Goal: Task Accomplishment & Management: Complete application form

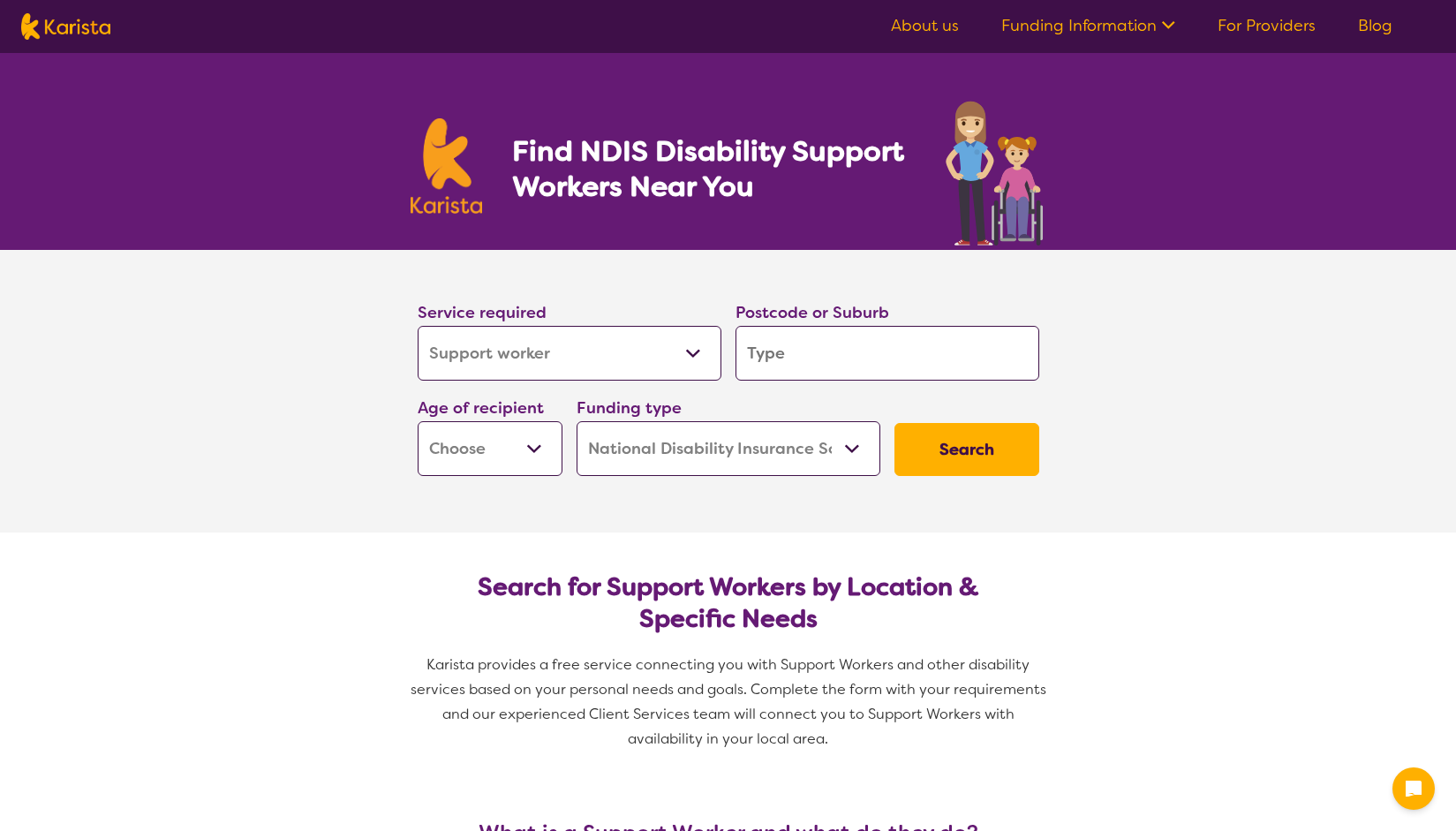
select select "Support worker"
select select "NDIS"
select select "Support worker"
select select "NDIS"
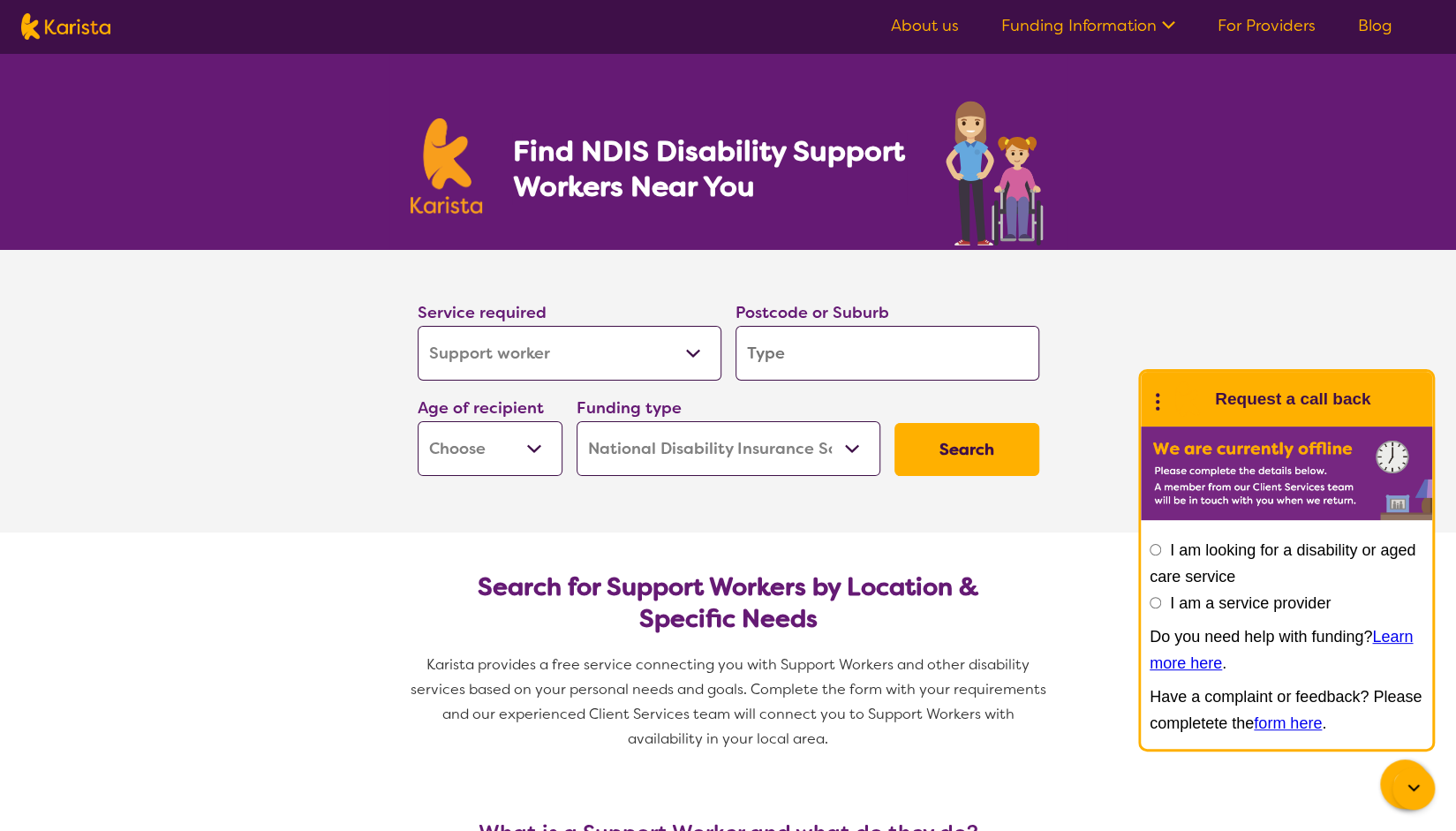
click at [691, 360] on select "Allied Health Assistant Assessment ([MEDICAL_DATA] or [MEDICAL_DATA]) Behaviour…" at bounding box center [569, 353] width 304 height 55
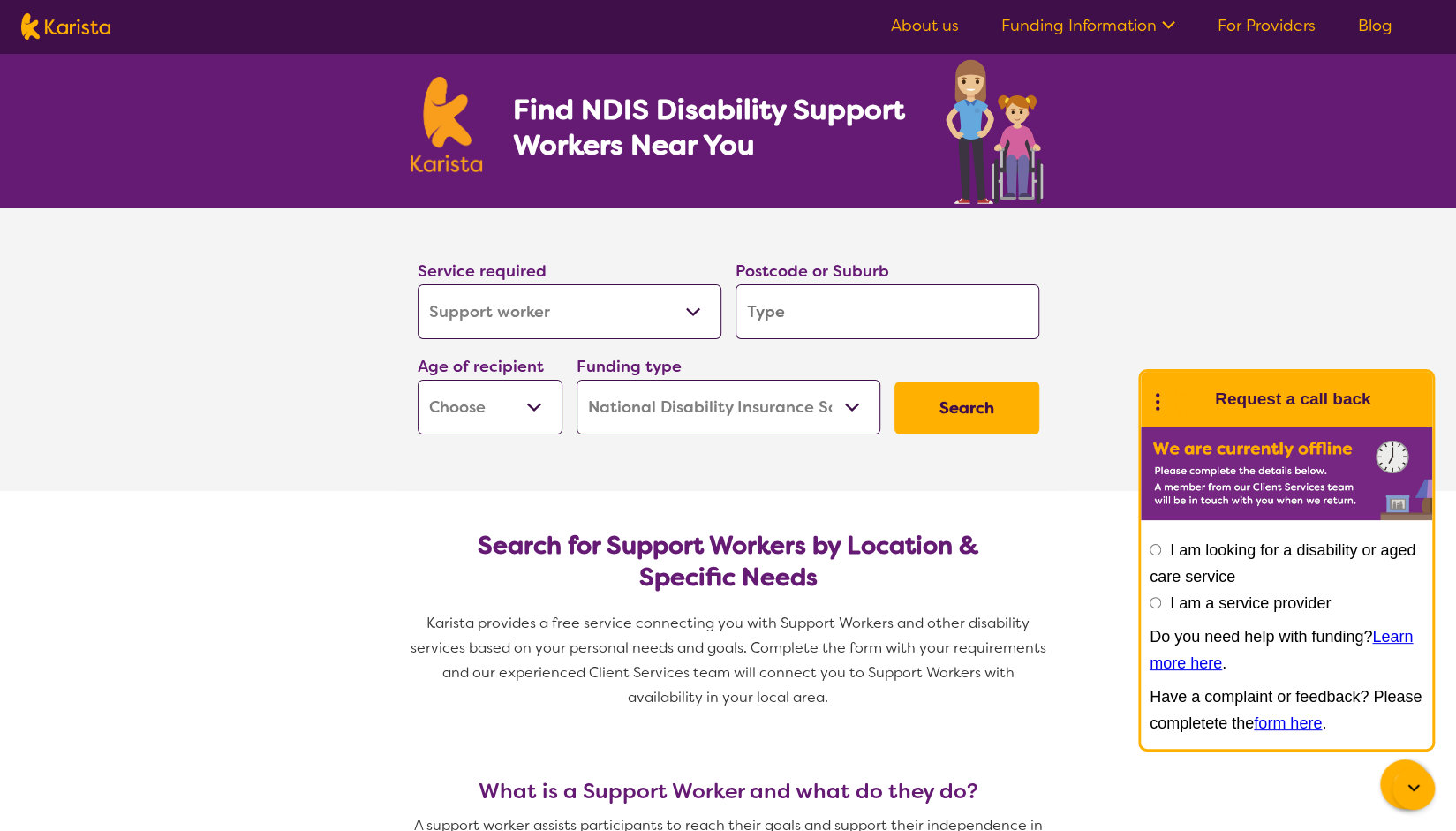
scroll to position [28, 0]
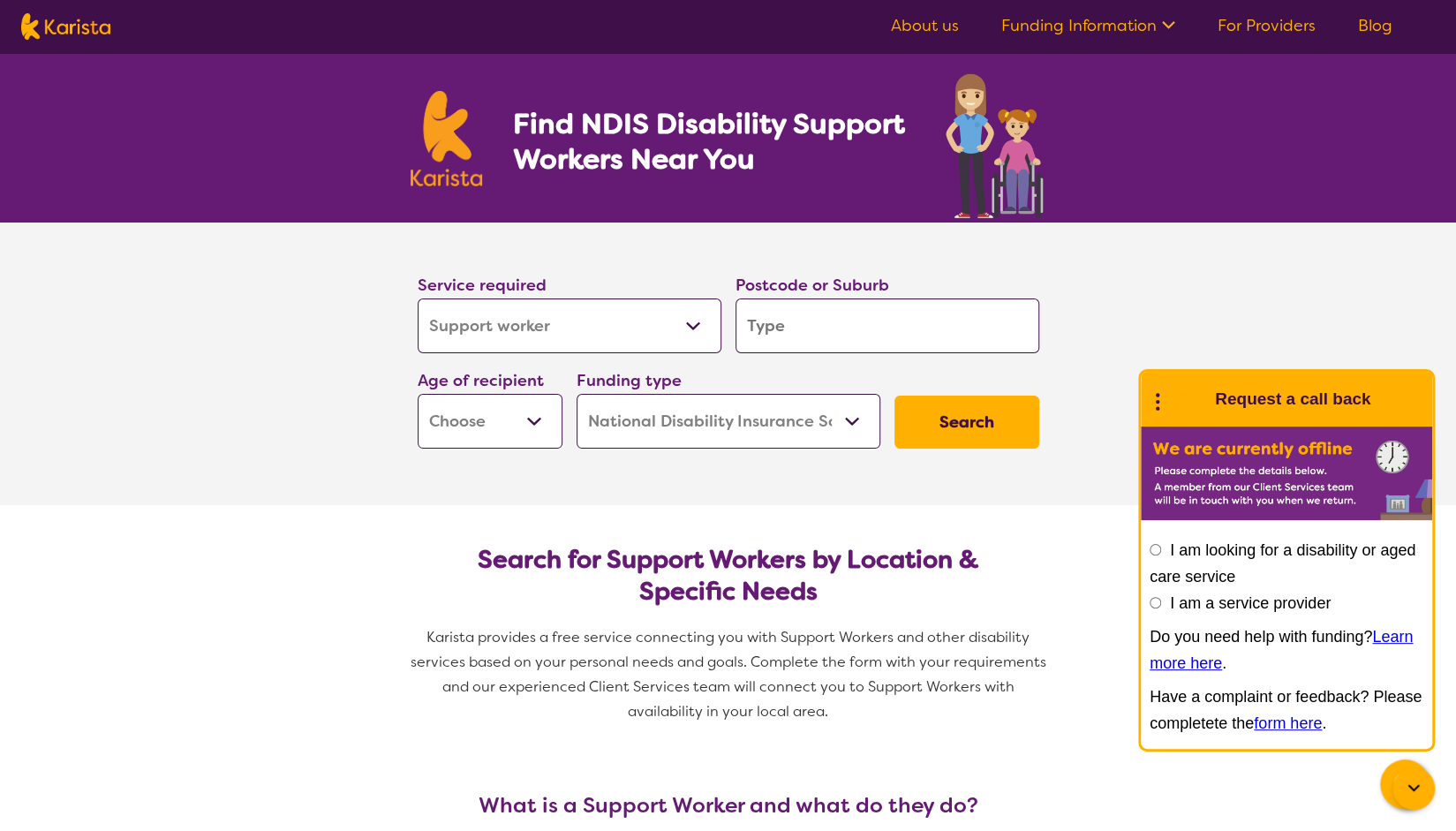
click at [581, 335] on select "Allied Health Assistant Assessment ([MEDICAL_DATA] or [MEDICAL_DATA]) Behaviour…" at bounding box center [569, 326] width 304 height 55
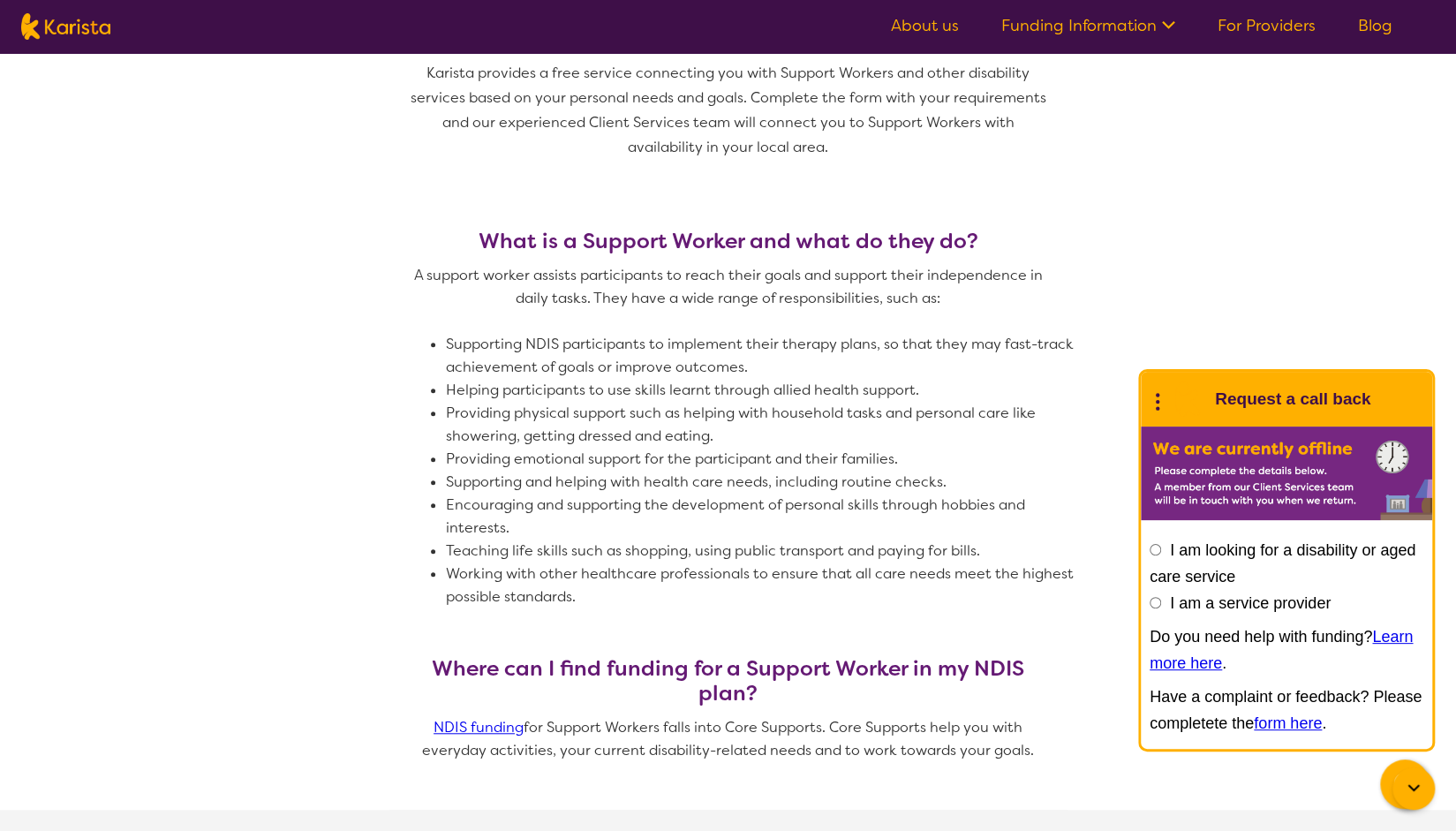
scroll to position [603, 0]
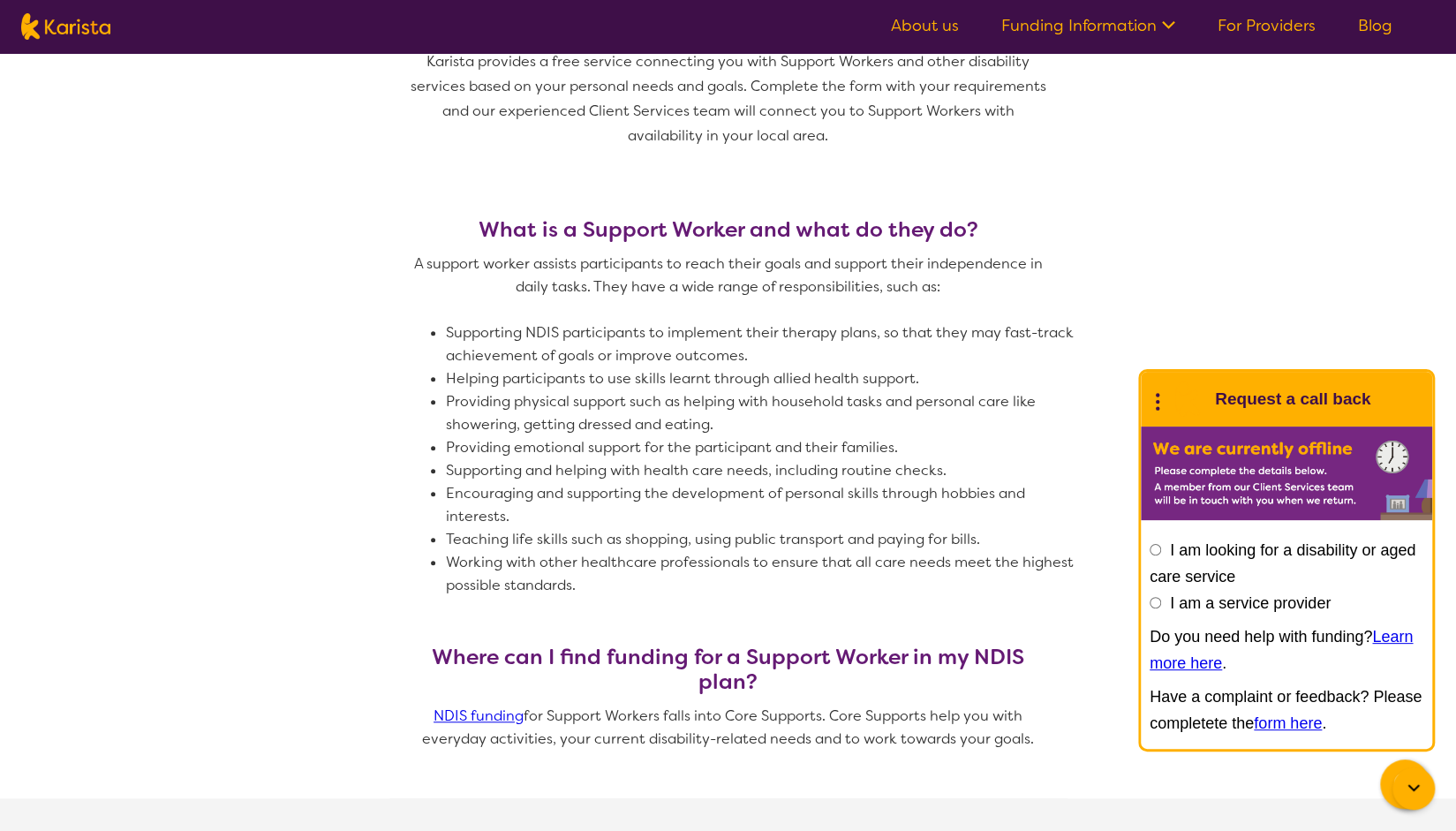
click at [1417, 249] on section "What is a Support Worker and what do they do? A support worker assists particip…" at bounding box center [728, 486] width 1456 height 623
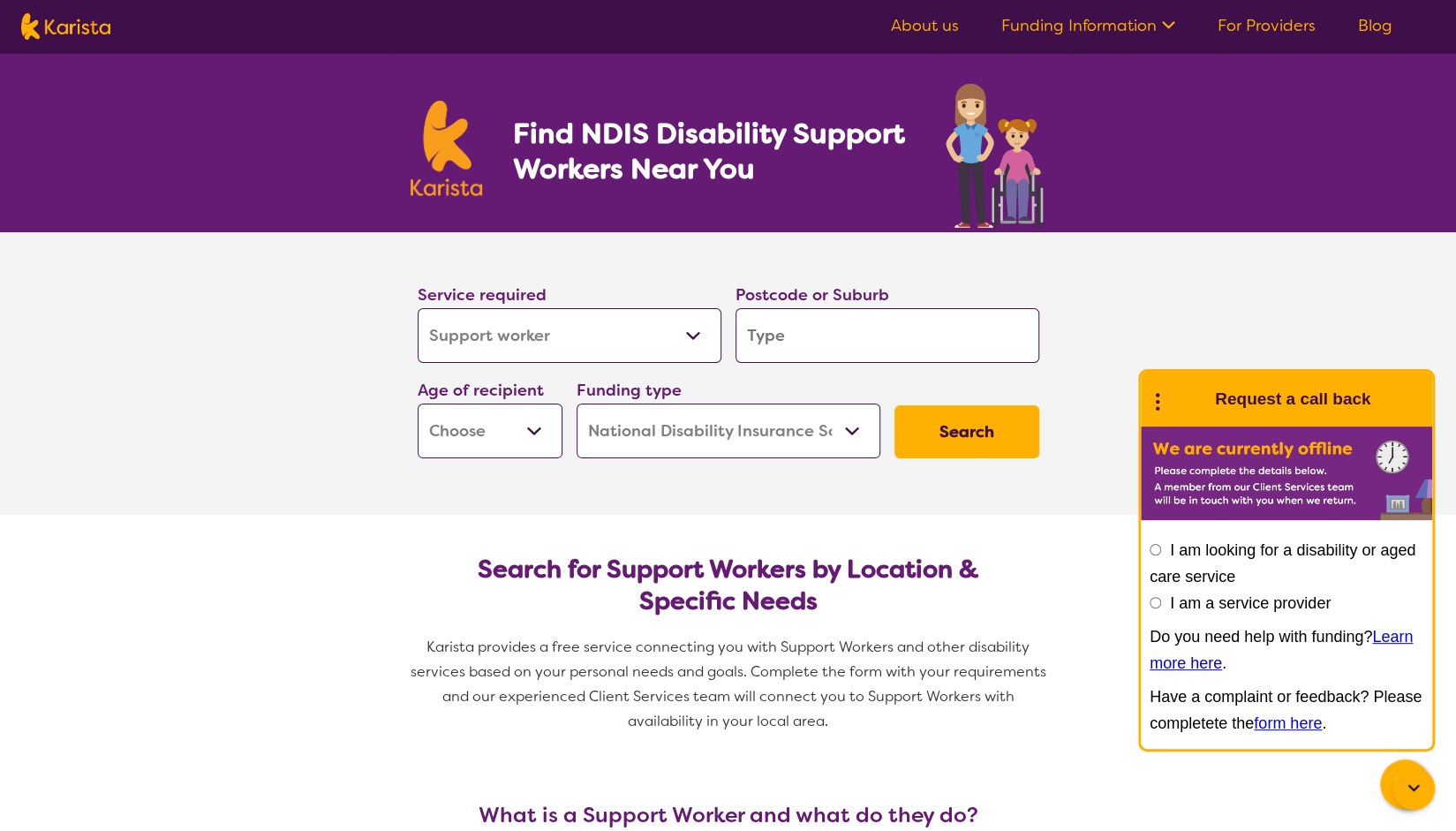
scroll to position [4, 0]
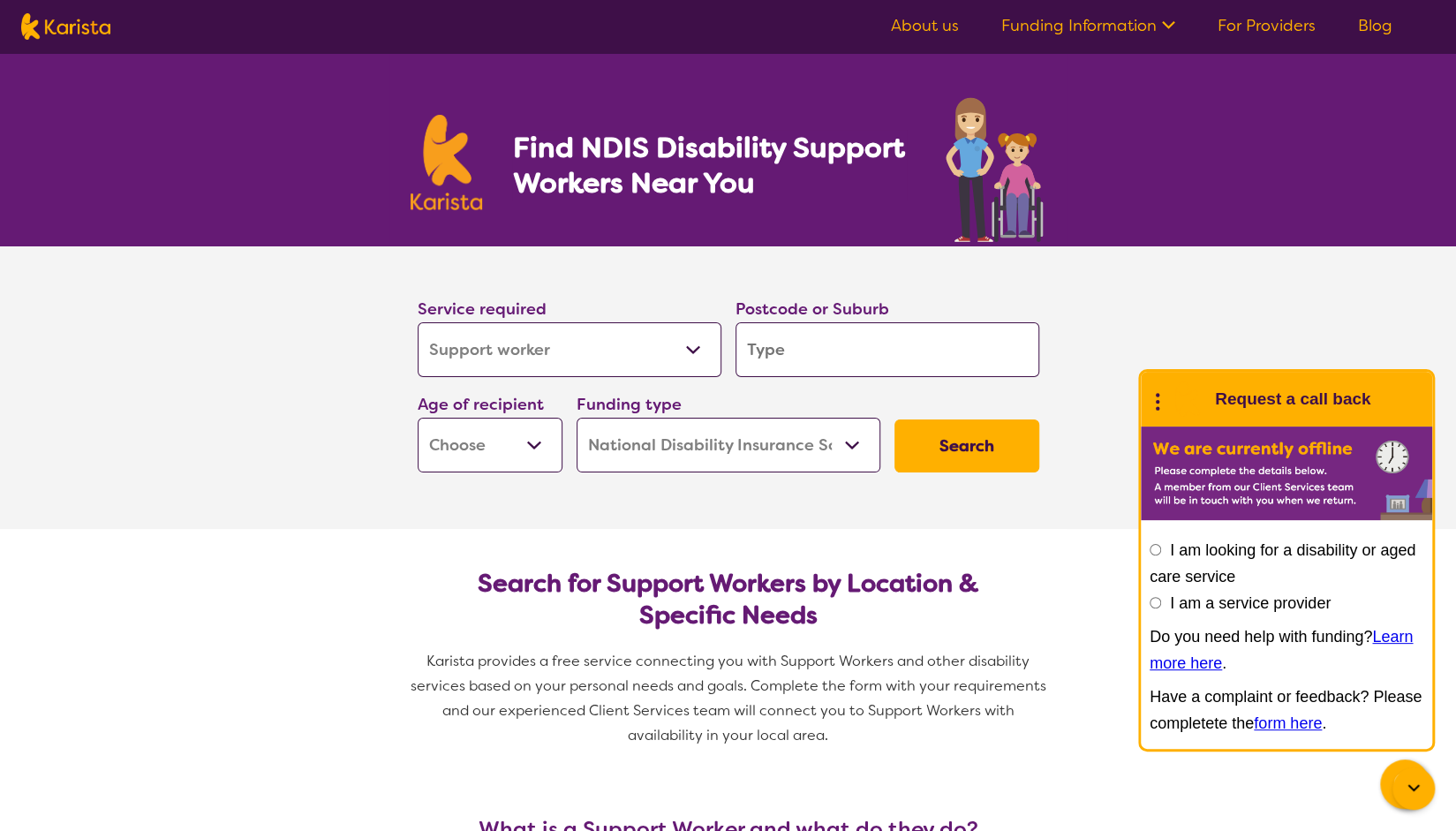
click at [1253, 286] on section "Service required Allied Health Assistant Assessment ([MEDICAL_DATA] or [MEDICAL…" at bounding box center [728, 387] width 1456 height 283
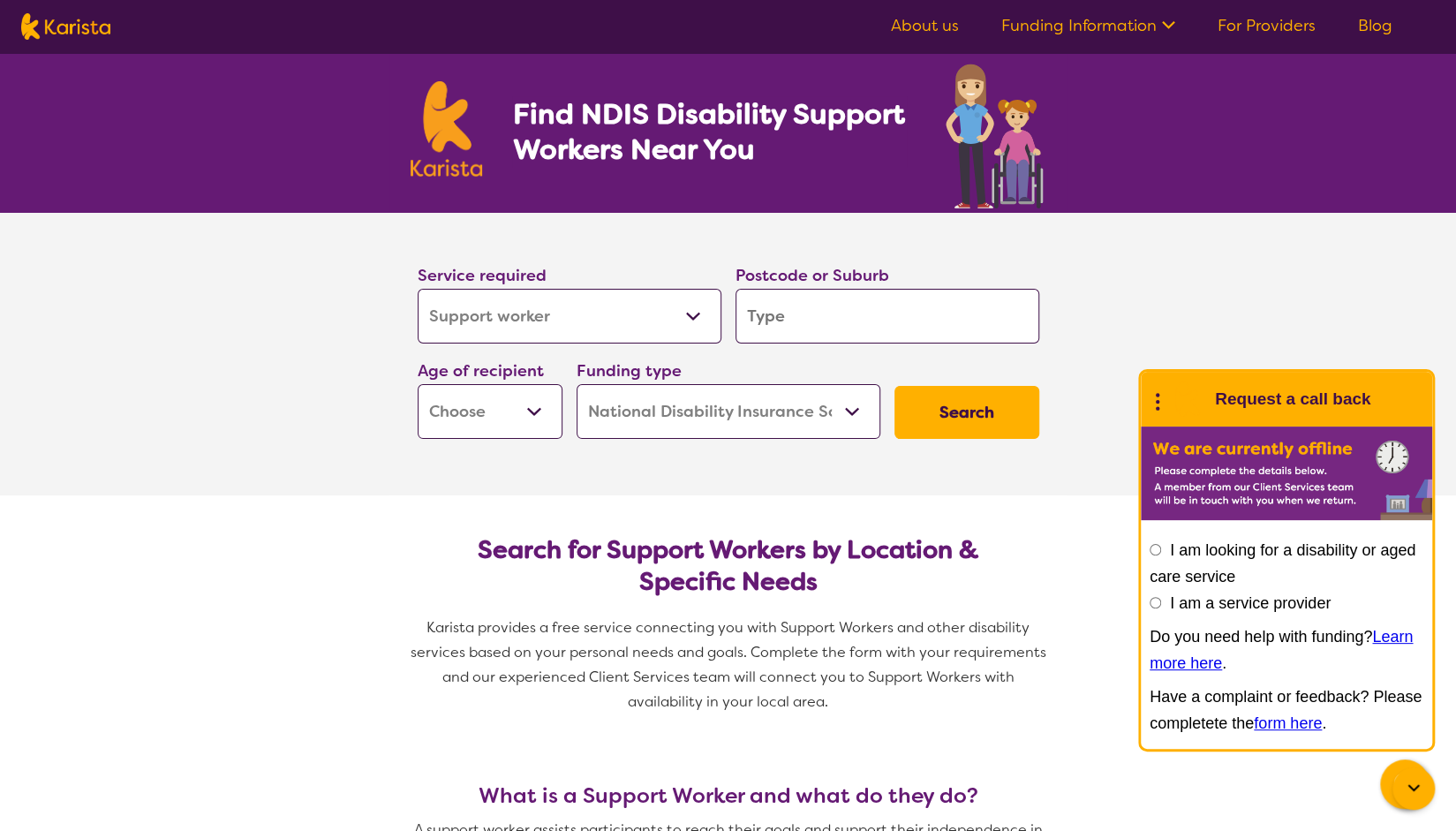
scroll to position [44, 0]
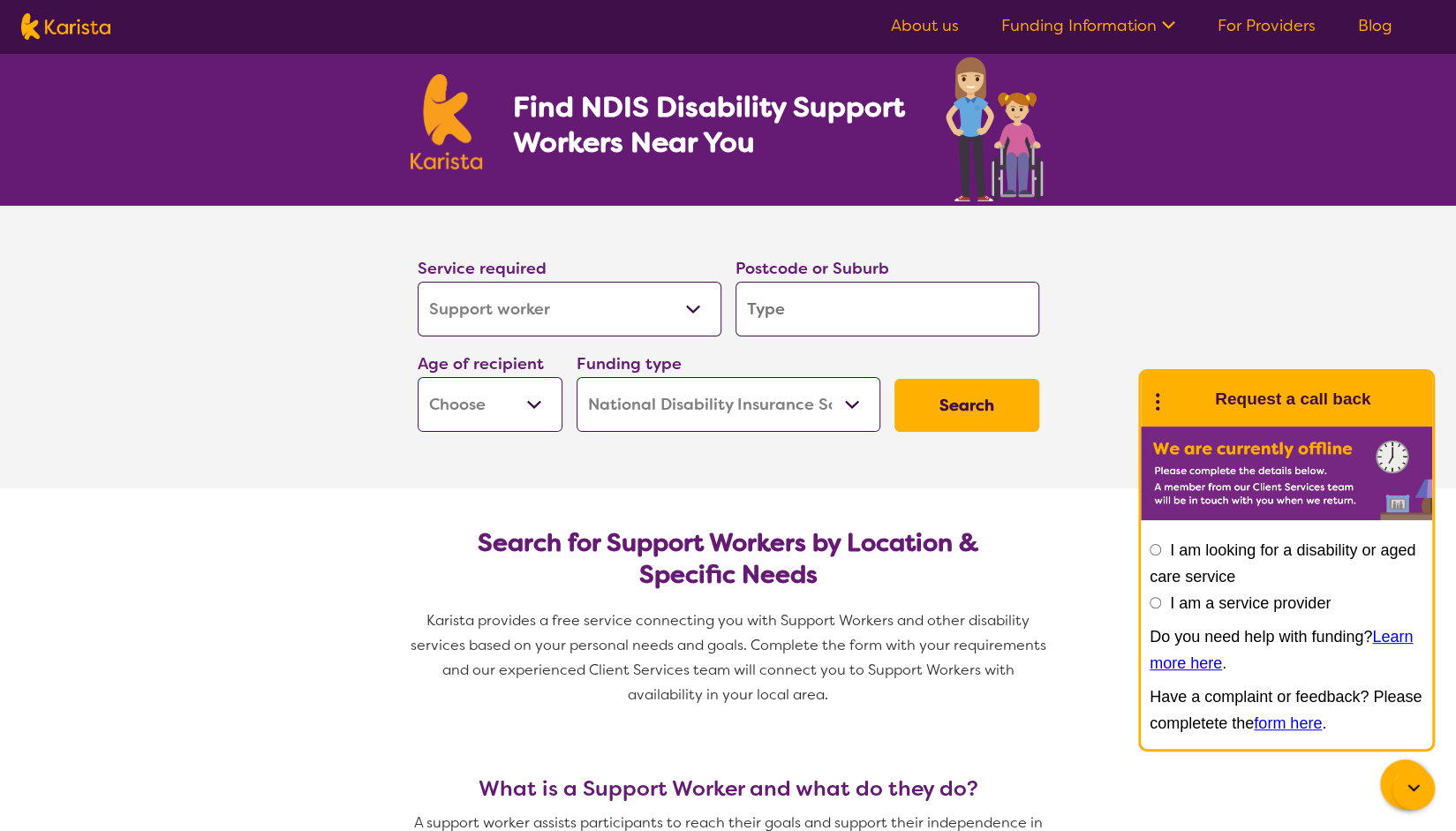
click at [672, 320] on select "Allied Health Assistant Assessment ([MEDICAL_DATA] or [MEDICAL_DATA]) Behaviour…" at bounding box center [569, 309] width 304 height 55
select select "Exercise physiology"
click at [517, 409] on select "Early Childhood - 0 to 9 Child - 10 to 11 Adolescent - 12 to 17 Adult - 18 to 6…" at bounding box center [490, 404] width 145 height 55
select select "EC"
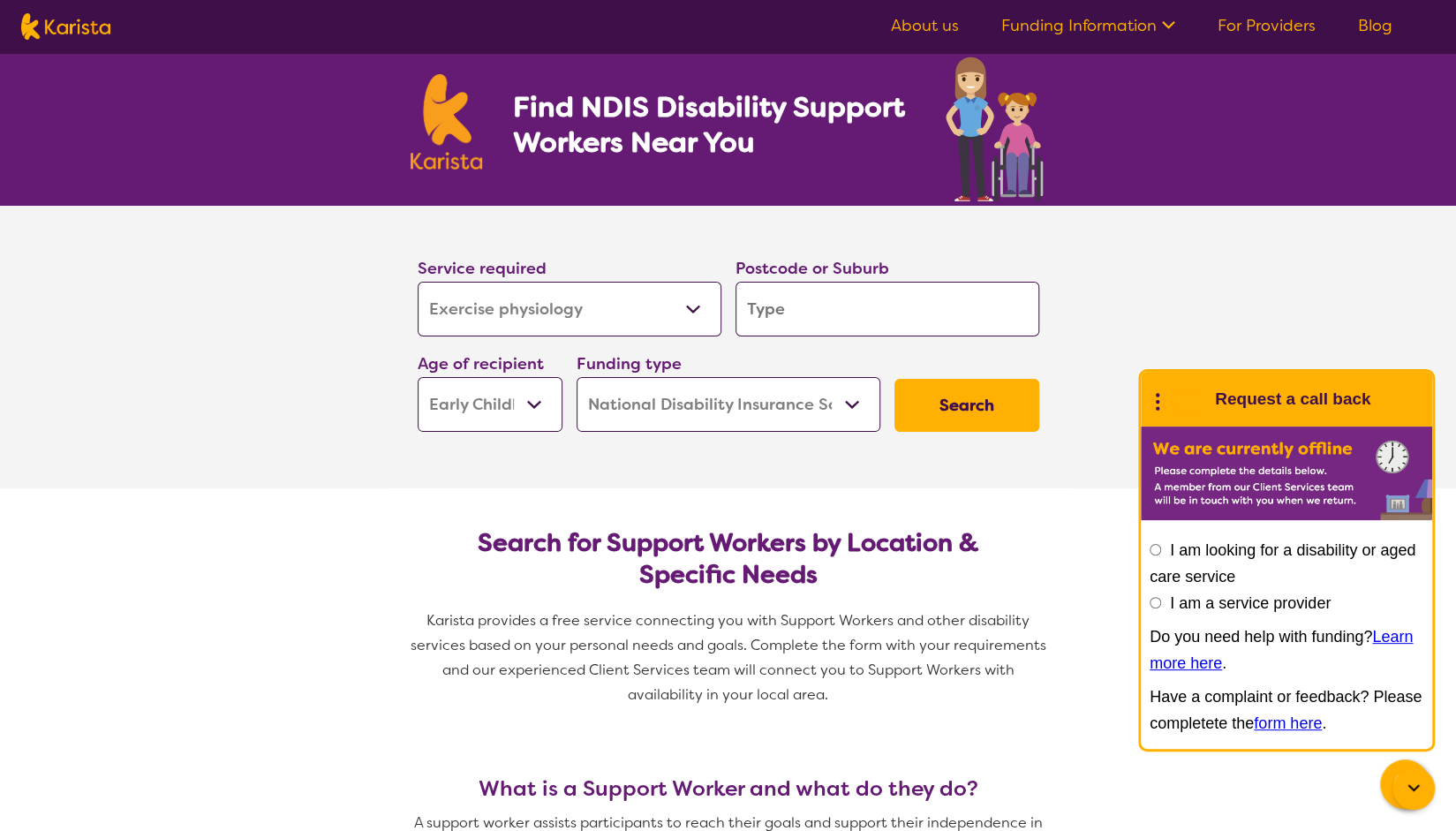
click at [417, 377] on select "Early Childhood - 0 to 9 Child - 10 to 11 Adolescent - 12 to 17 Adult - 18 to 6…" at bounding box center [490, 404] width 145 height 55
select select "EC"
click at [682, 419] on select "Home Care Package (HCP) National Disability Insurance Scheme (NDIS) I don't know" at bounding box center [728, 404] width 304 height 55
click at [798, 300] on input "search" at bounding box center [887, 309] width 304 height 55
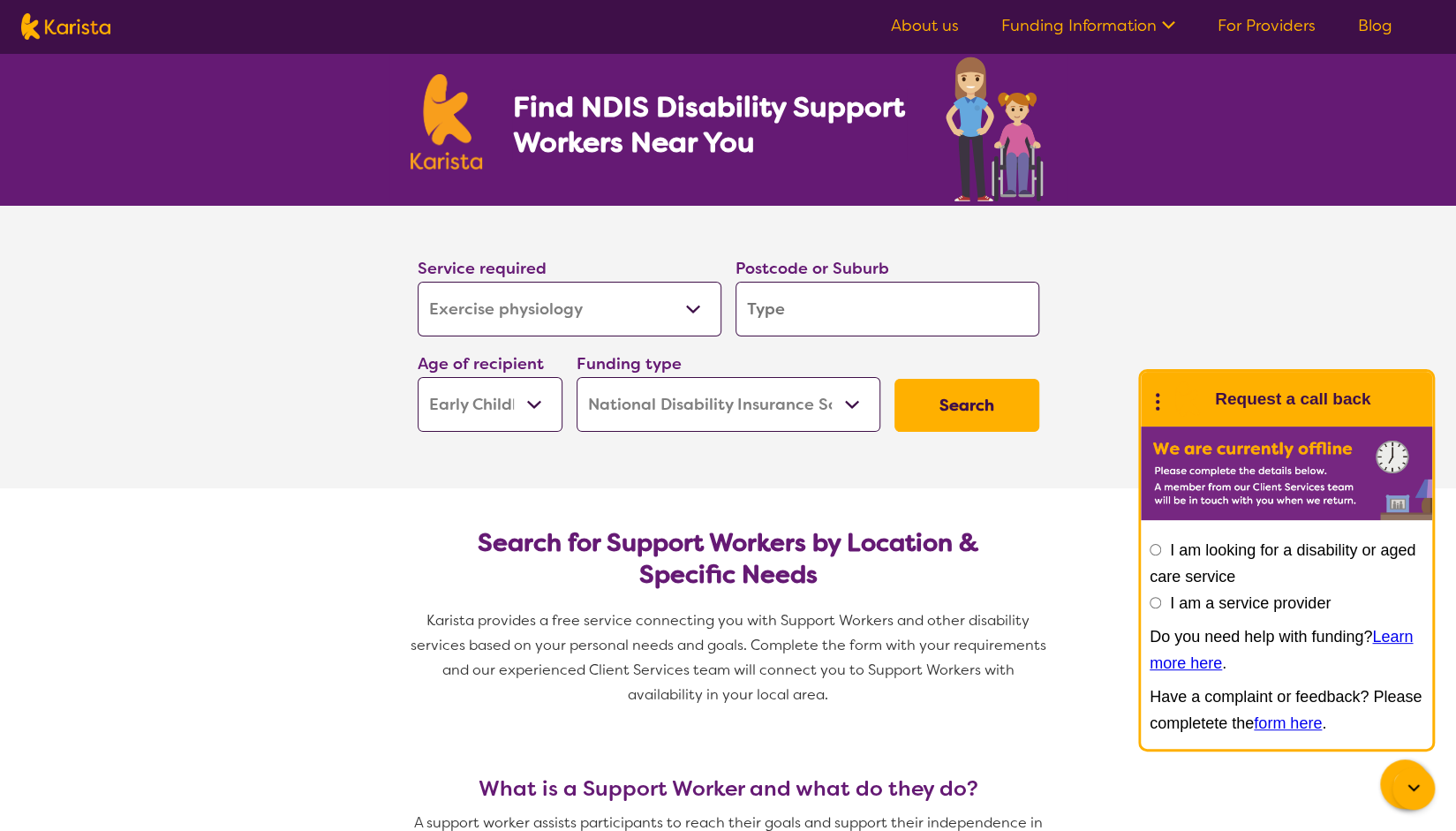
type input "2"
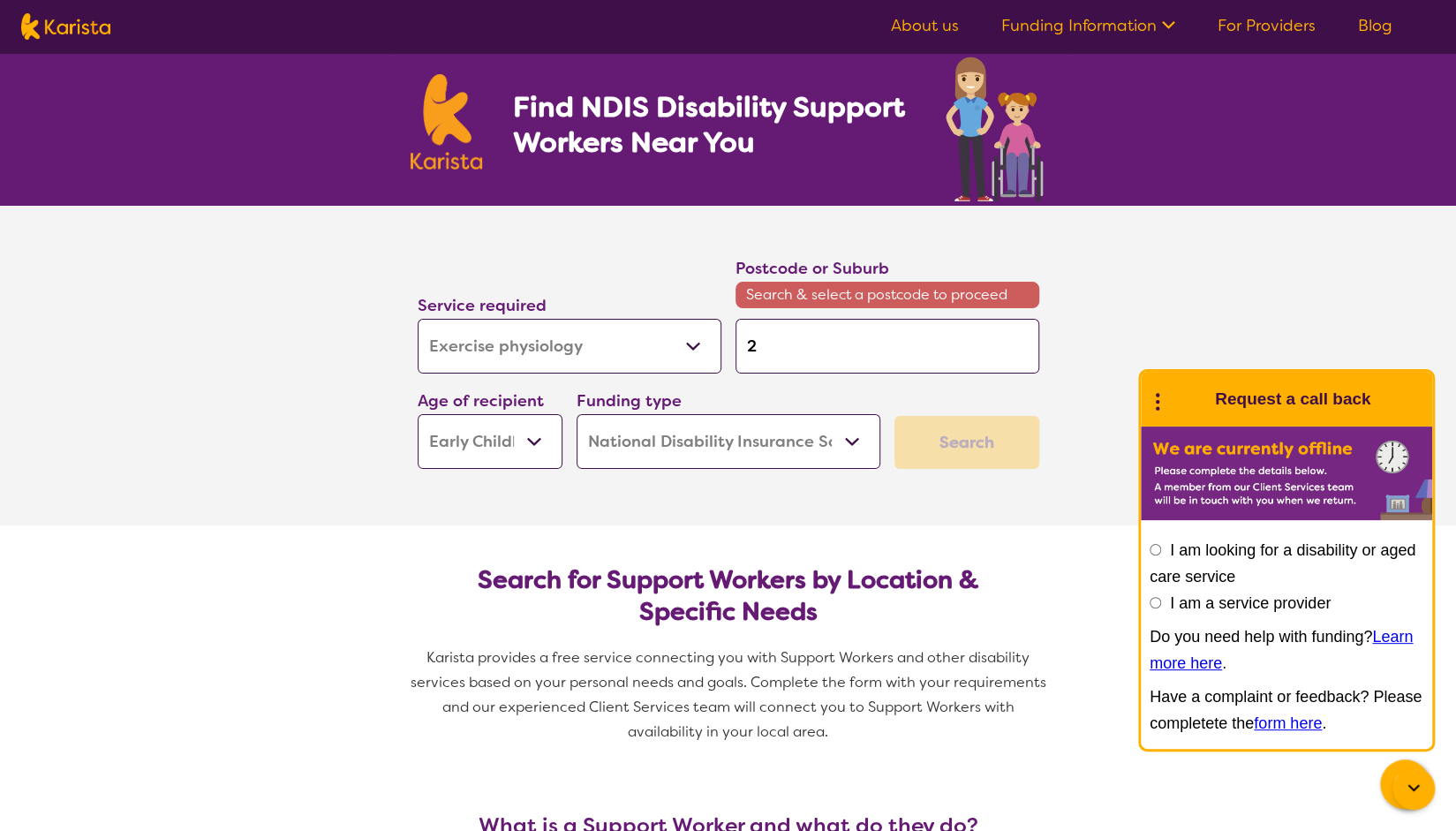
type input "21"
type input "219"
type input "2190"
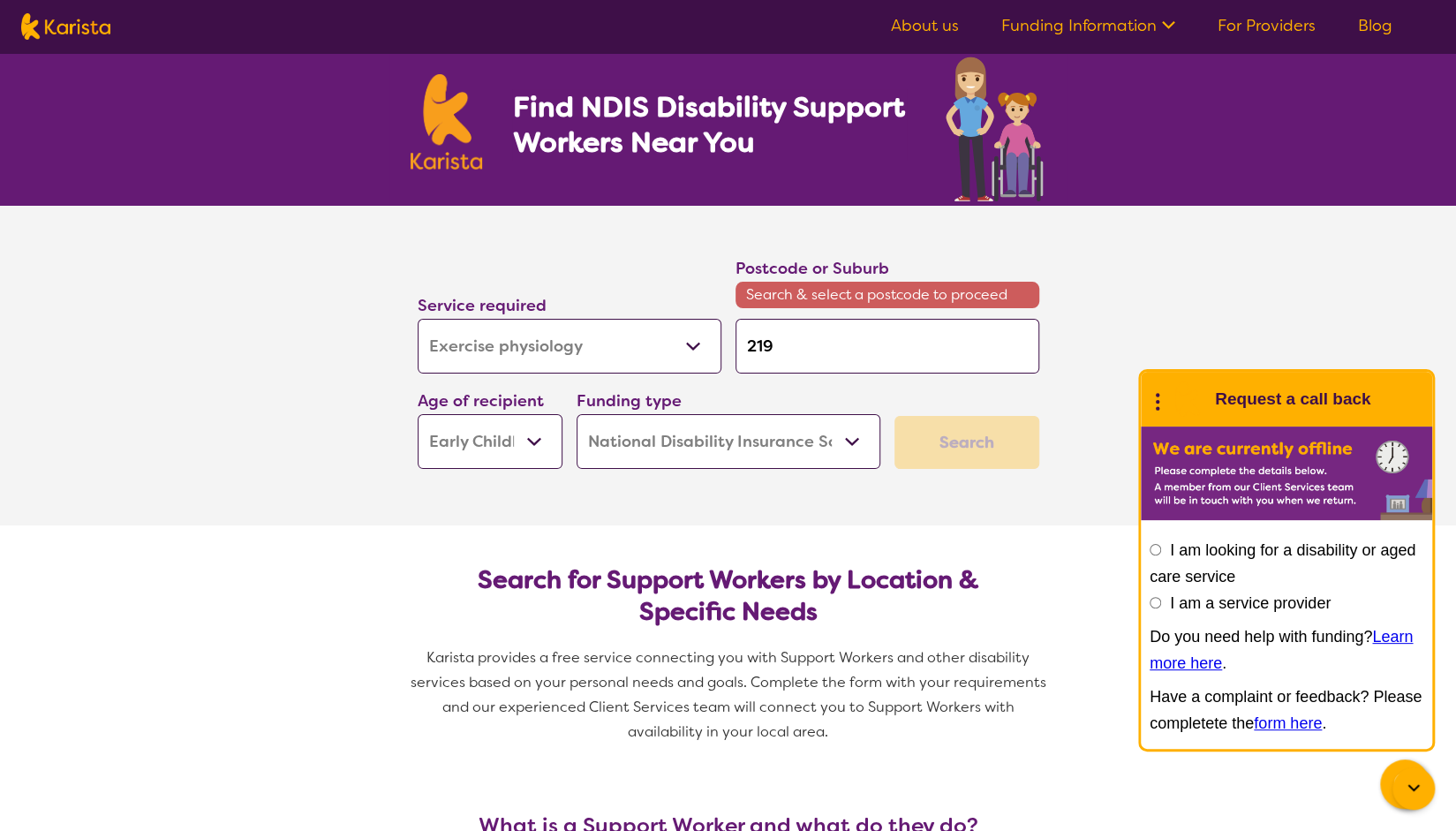
type input "2190"
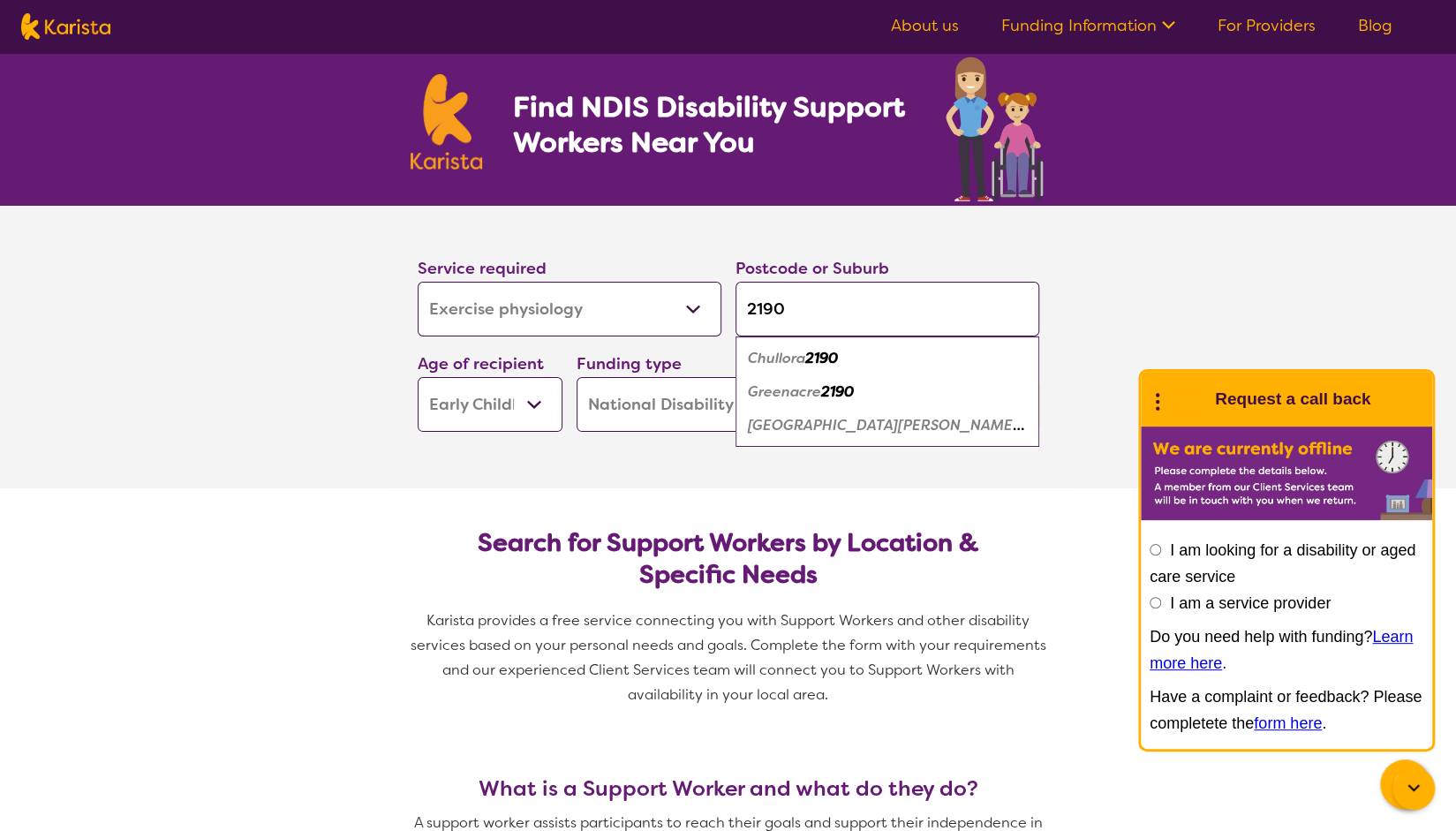
type input "2190"
click at [586, 303] on select "Allied Health Assistant Assessment ([MEDICAL_DATA] or [MEDICAL_DATA]) Behaviour…" at bounding box center [569, 309] width 304 height 55
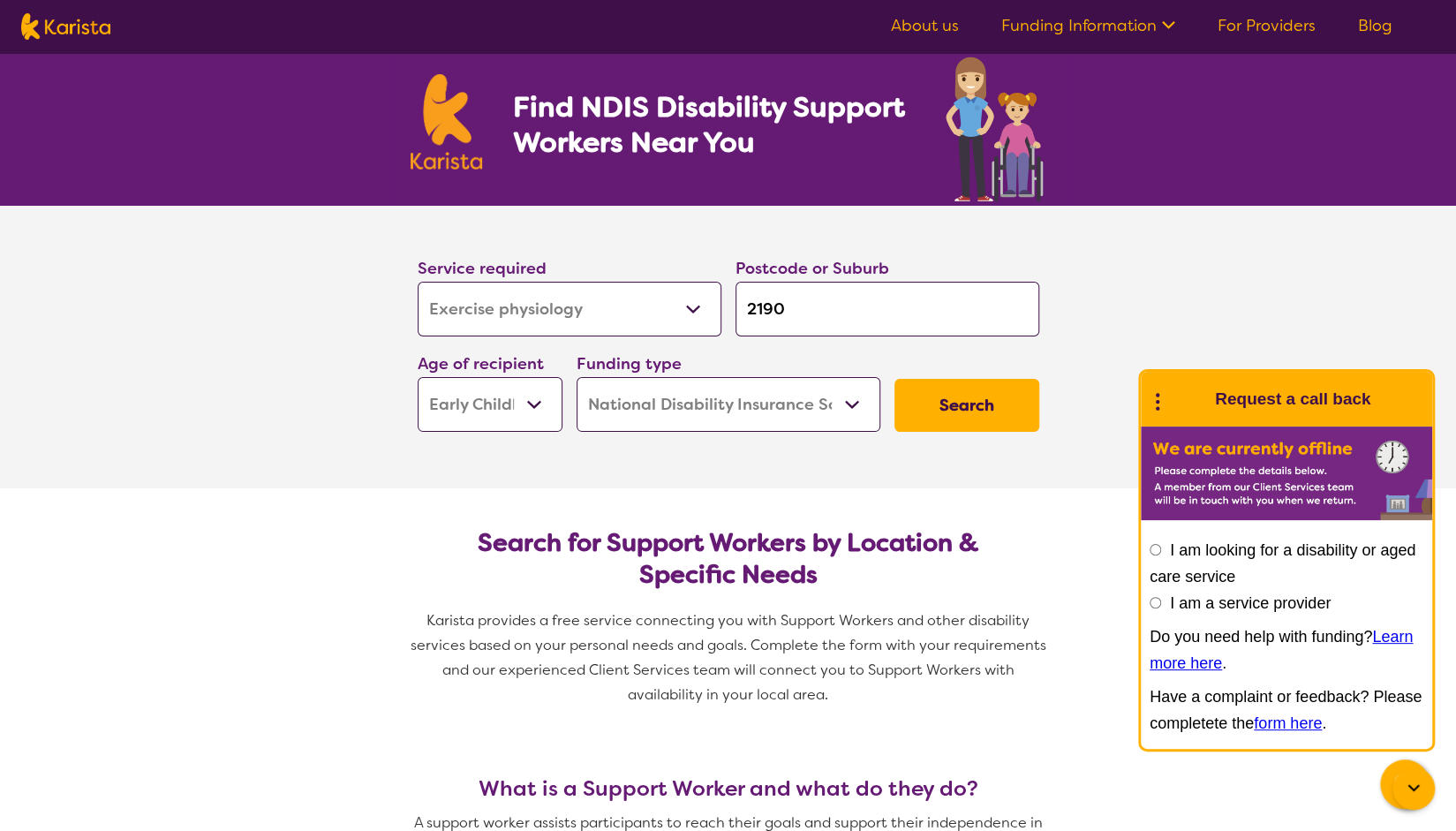
select select "Domestic and home help"
click at [417, 282] on select "Allied Health Assistant Assessment ([MEDICAL_DATA] or [MEDICAL_DATA]) Behaviour…" at bounding box center [569, 309] width 304 height 55
select select "Domestic and home help"
click at [942, 406] on button "Search" at bounding box center [967, 405] width 145 height 53
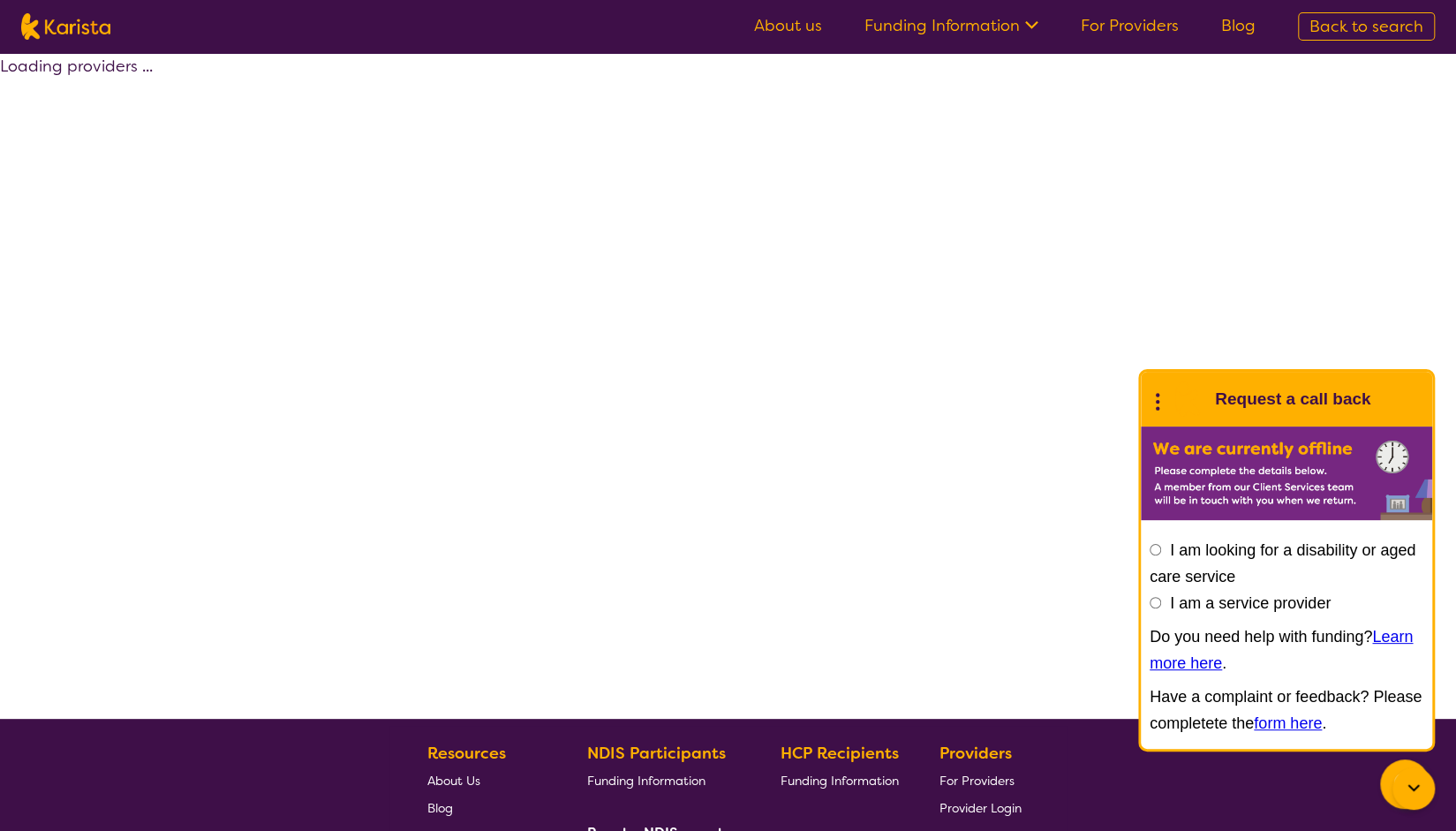
select select "NDIS"
select select "Domestic and home help"
select select "EC"
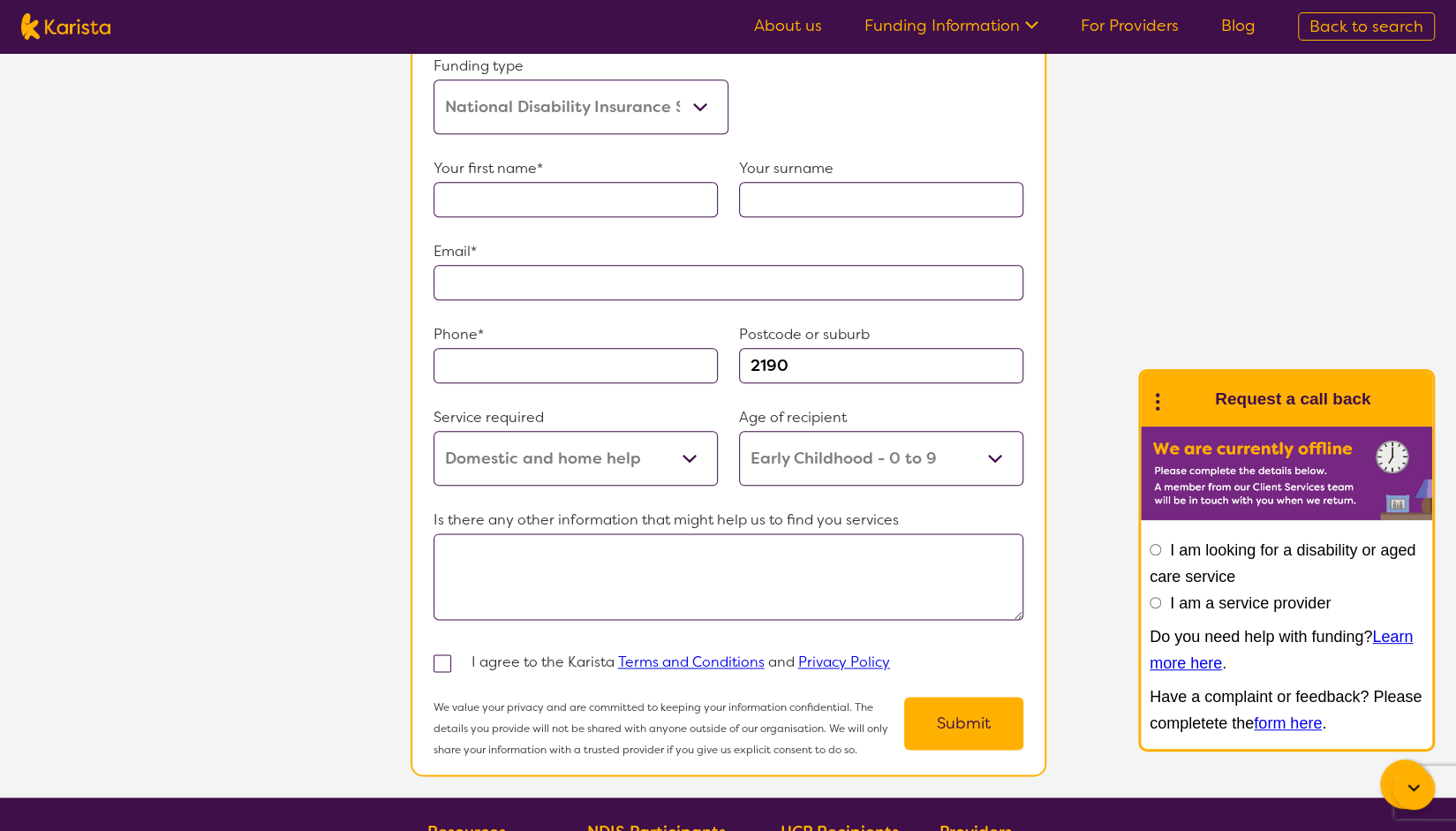
scroll to position [1110, 0]
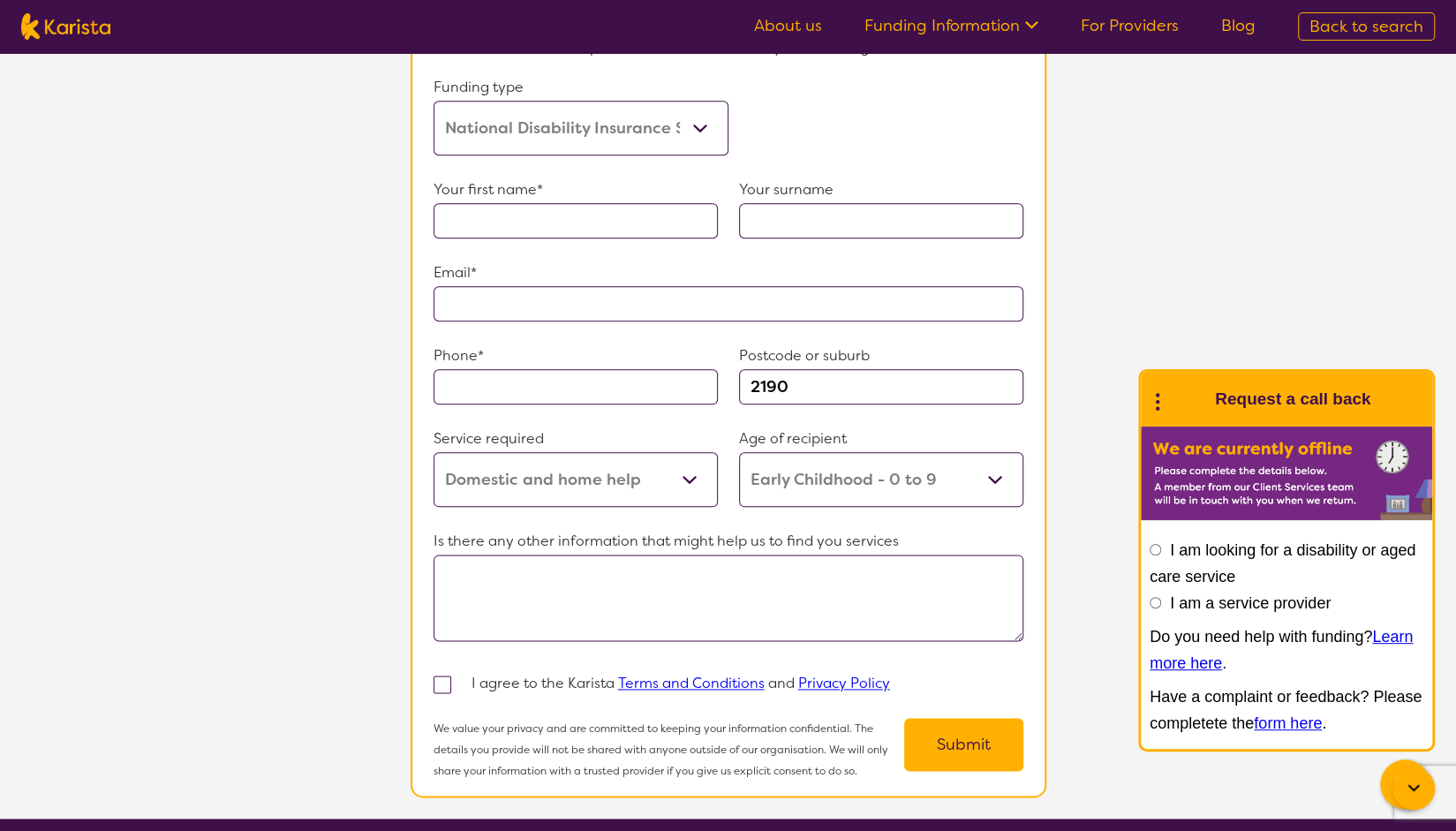
click at [535, 222] on input "text" at bounding box center [575, 220] width 284 height 35
type input "[PERSON_NAME]"
type input "Gulseven"
click at [548, 286] on input "text" at bounding box center [728, 304] width 590 height 35
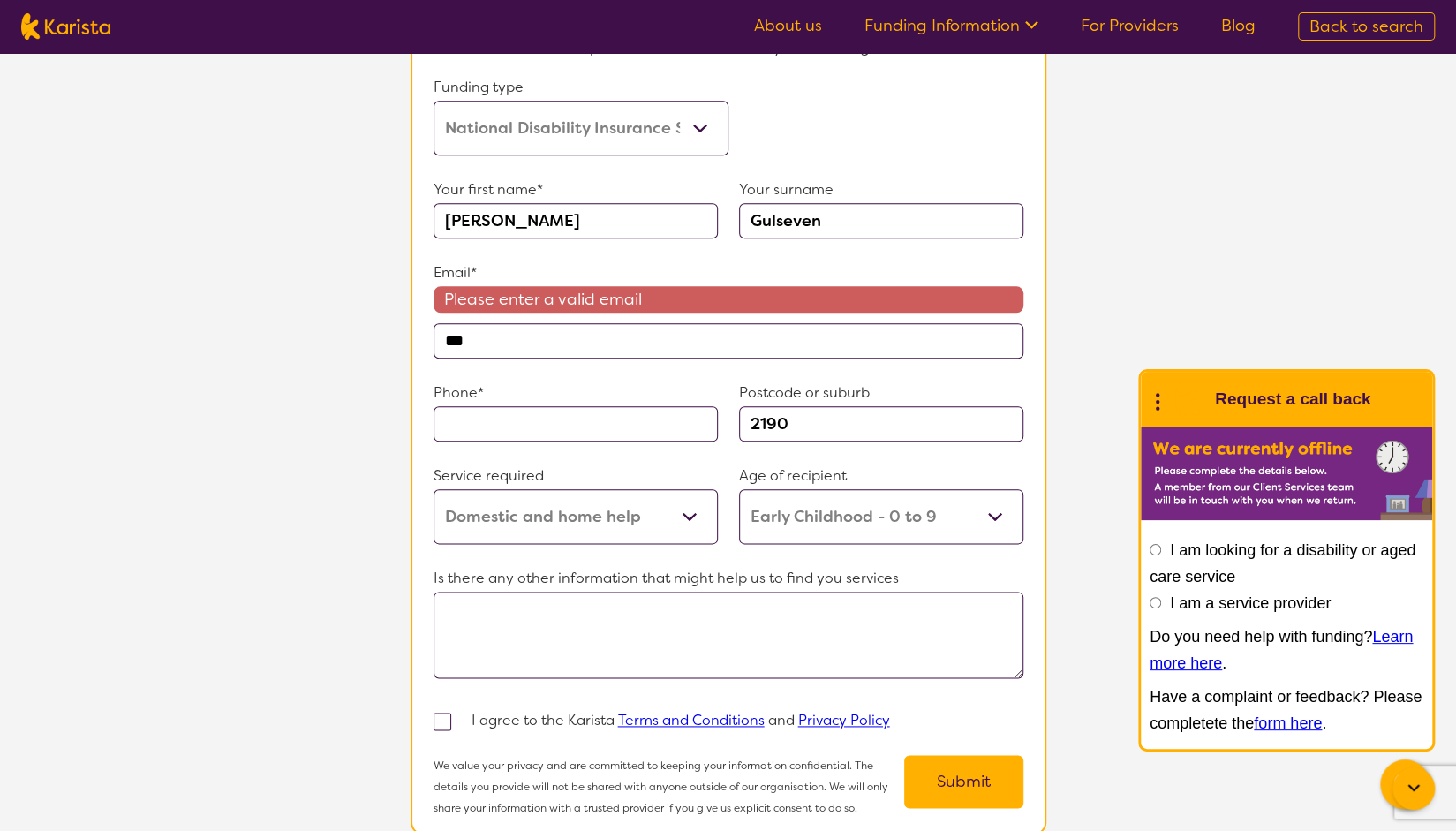
type input "**********"
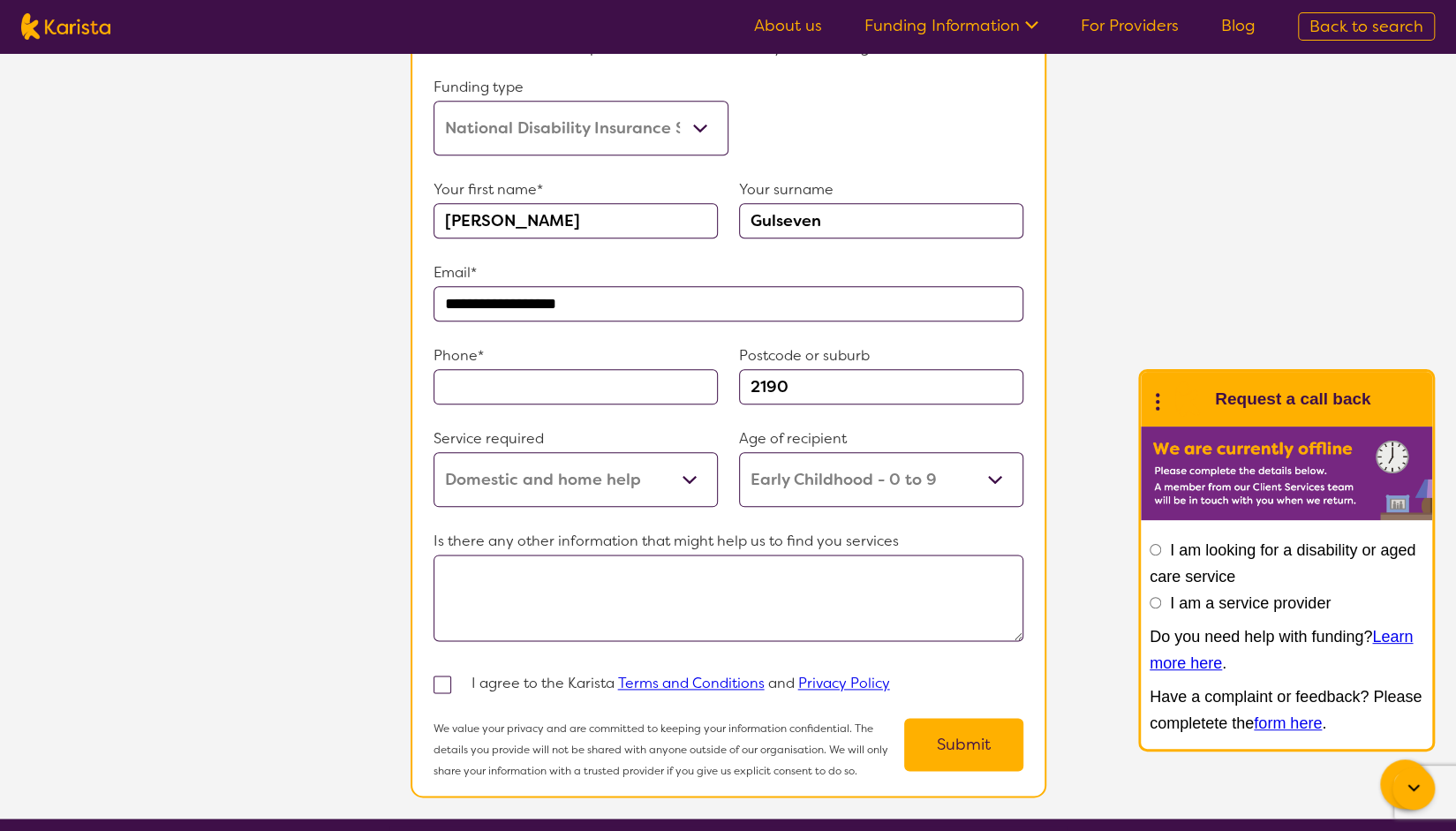
click at [571, 388] on input "text" at bounding box center [575, 386] width 284 height 35
type input "0402042623"
click at [436, 675] on span at bounding box center [441, 683] width 17 height 17
click at [460, 677] on input "checkbox" at bounding box center [465, 682] width 12 height 12
checkbox input "true"
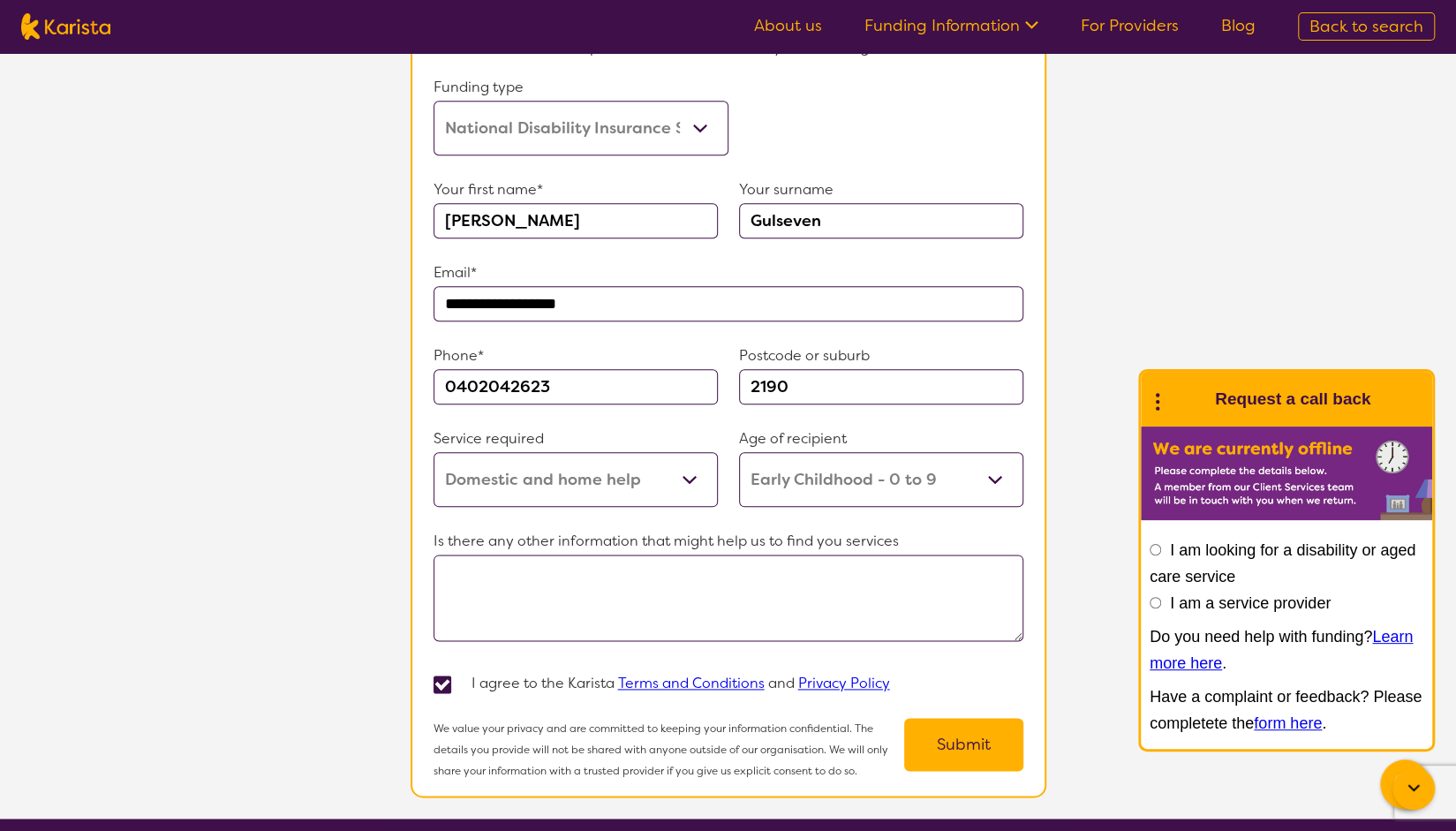
click at [939, 730] on button "Submit" at bounding box center [963, 744] width 119 height 53
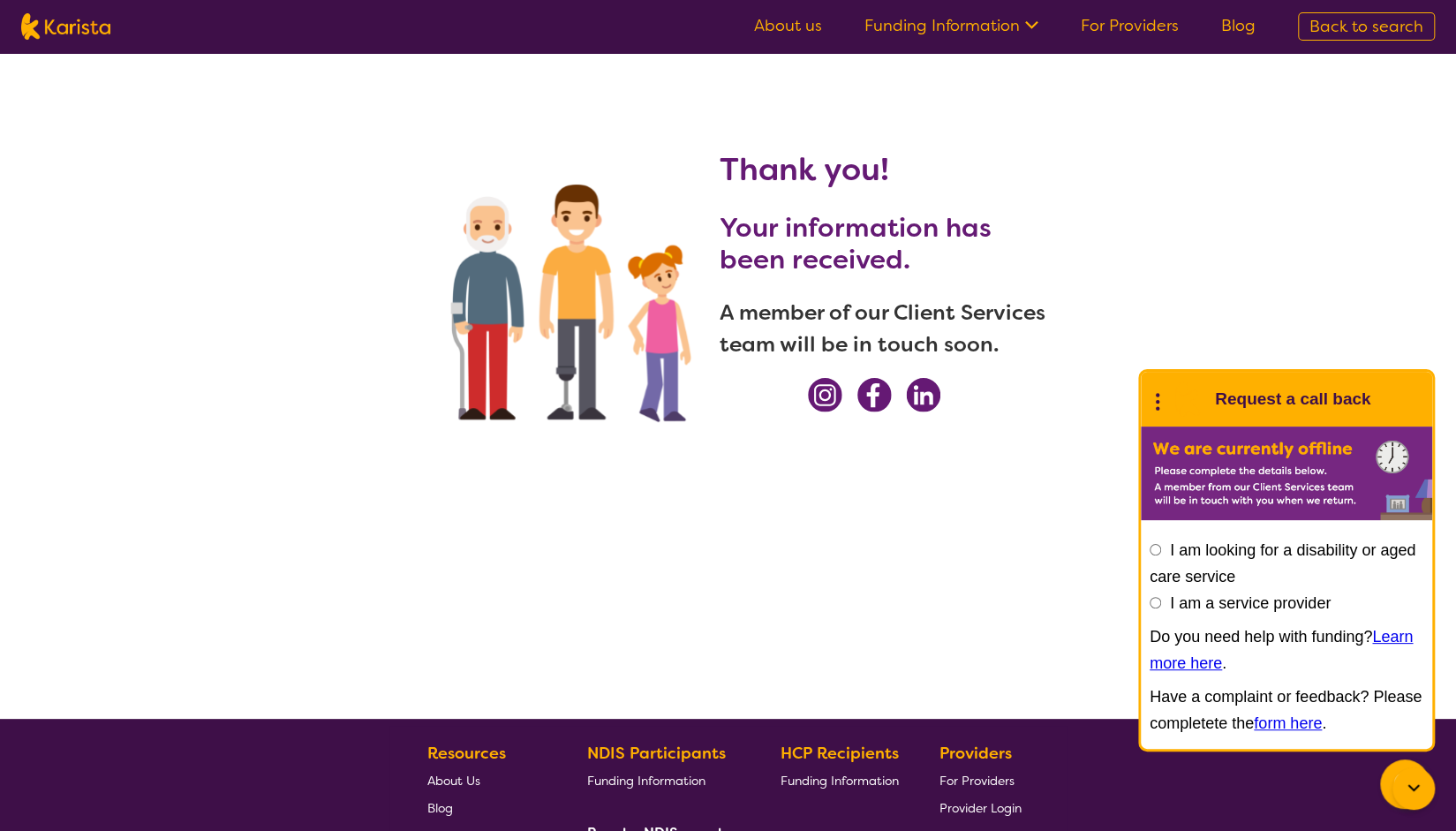
scroll to position [270, 0]
